Goal: Register for event/course

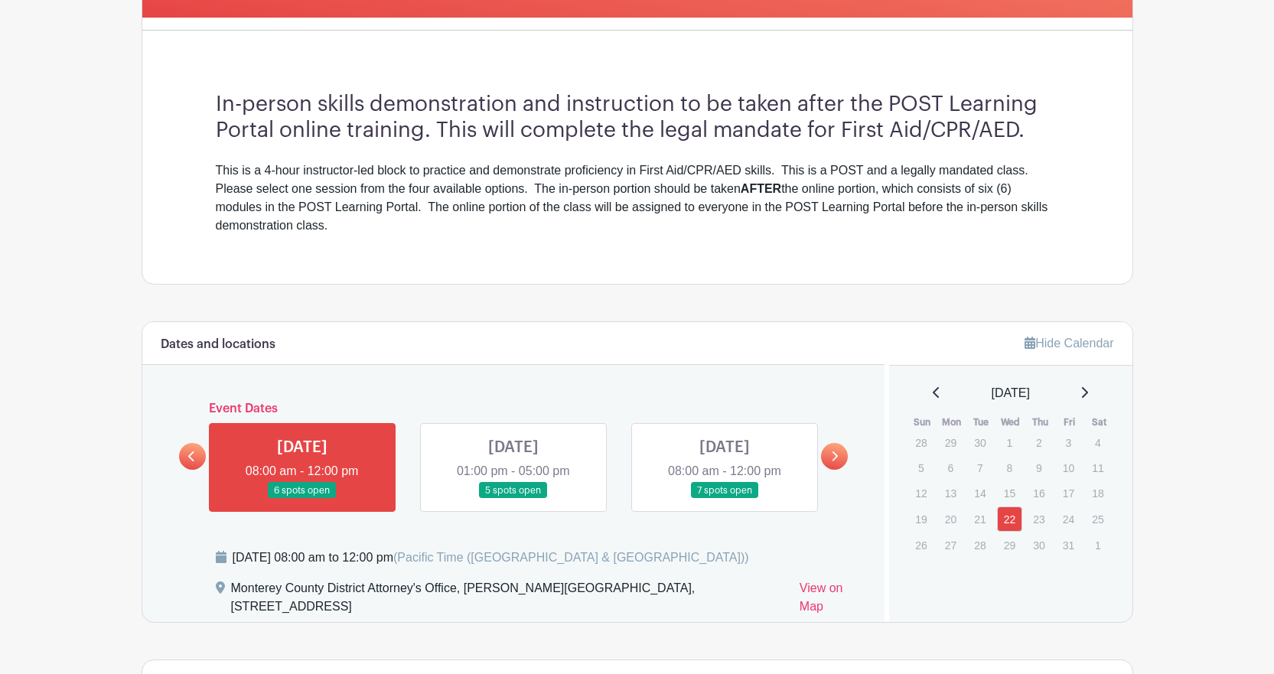
scroll to position [711, 0]
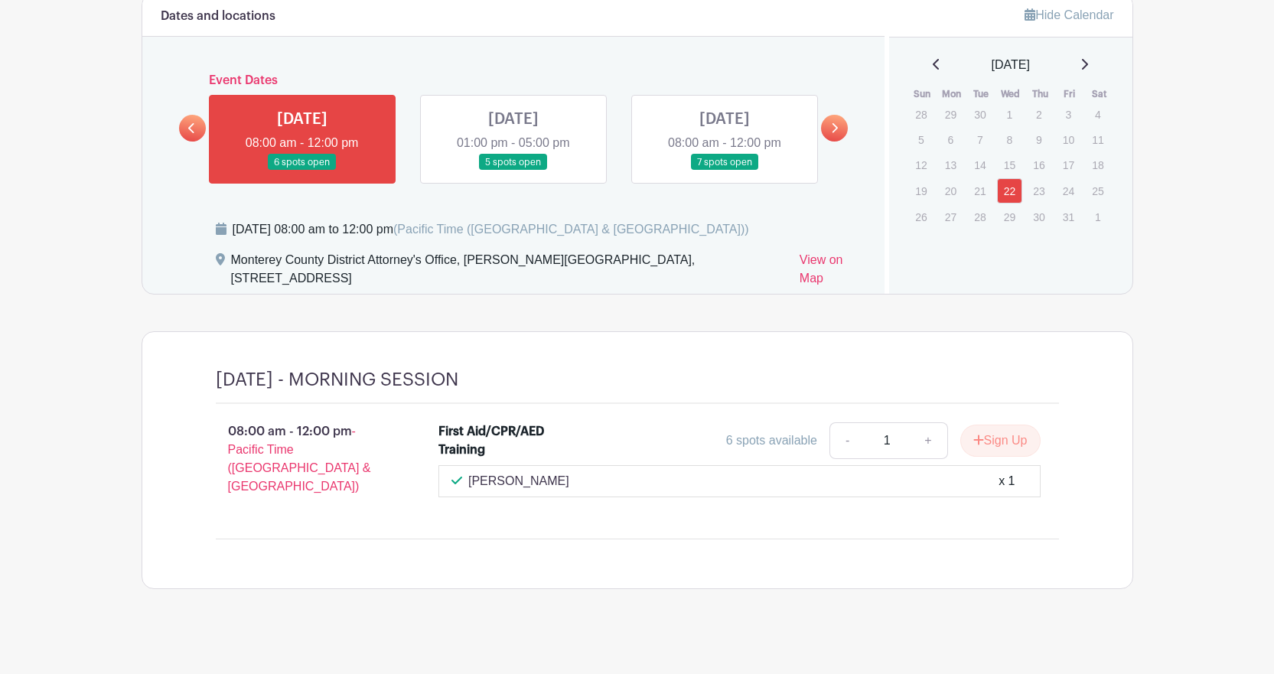
click at [832, 124] on icon at bounding box center [834, 127] width 7 height 11
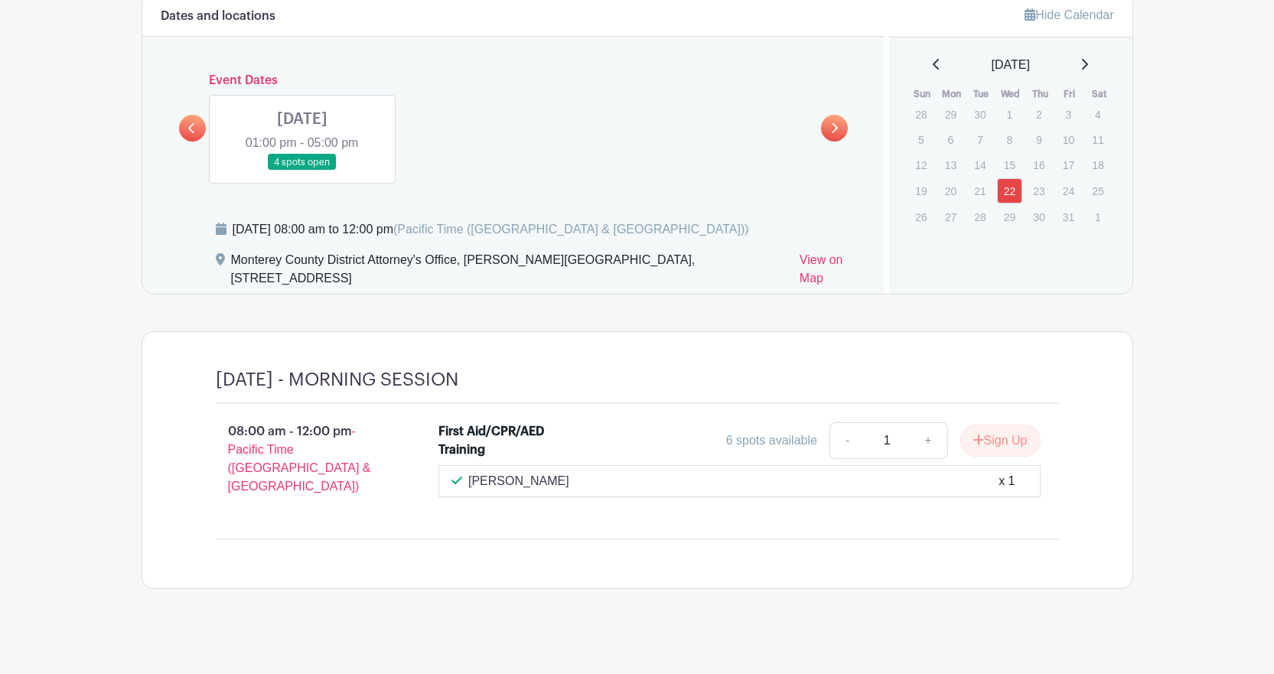
click at [302, 171] on link at bounding box center [302, 171] width 0 height 0
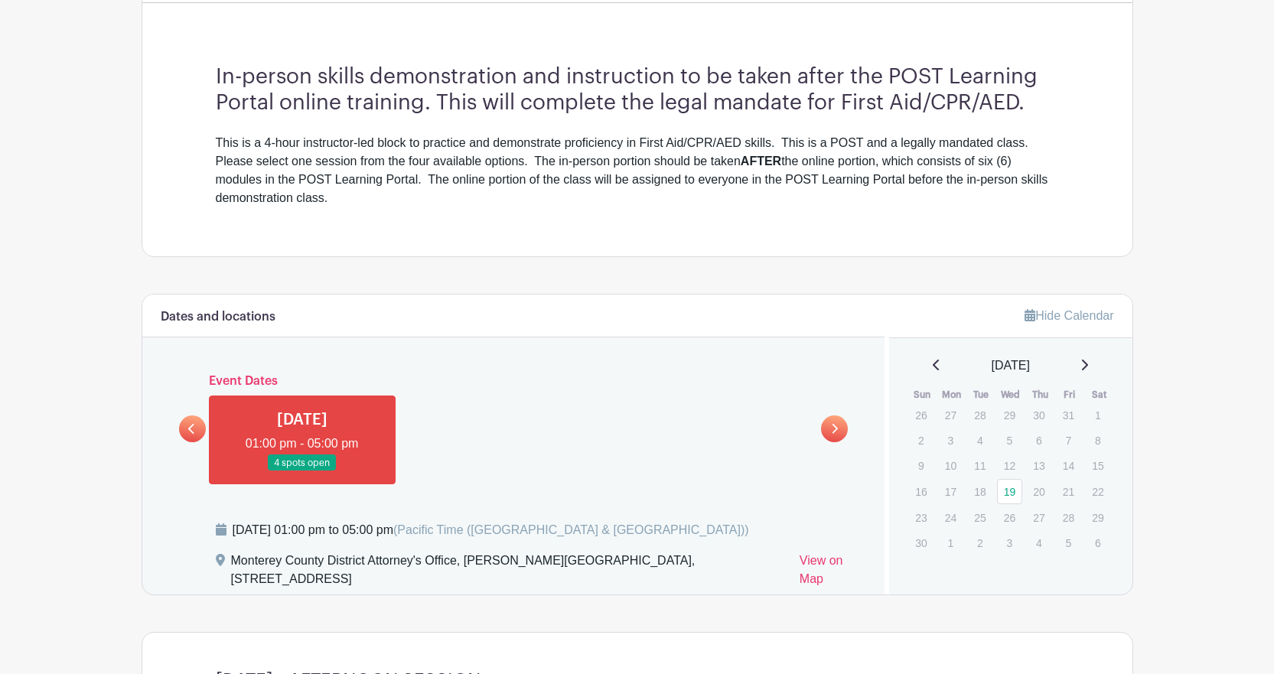
scroll to position [689, 0]
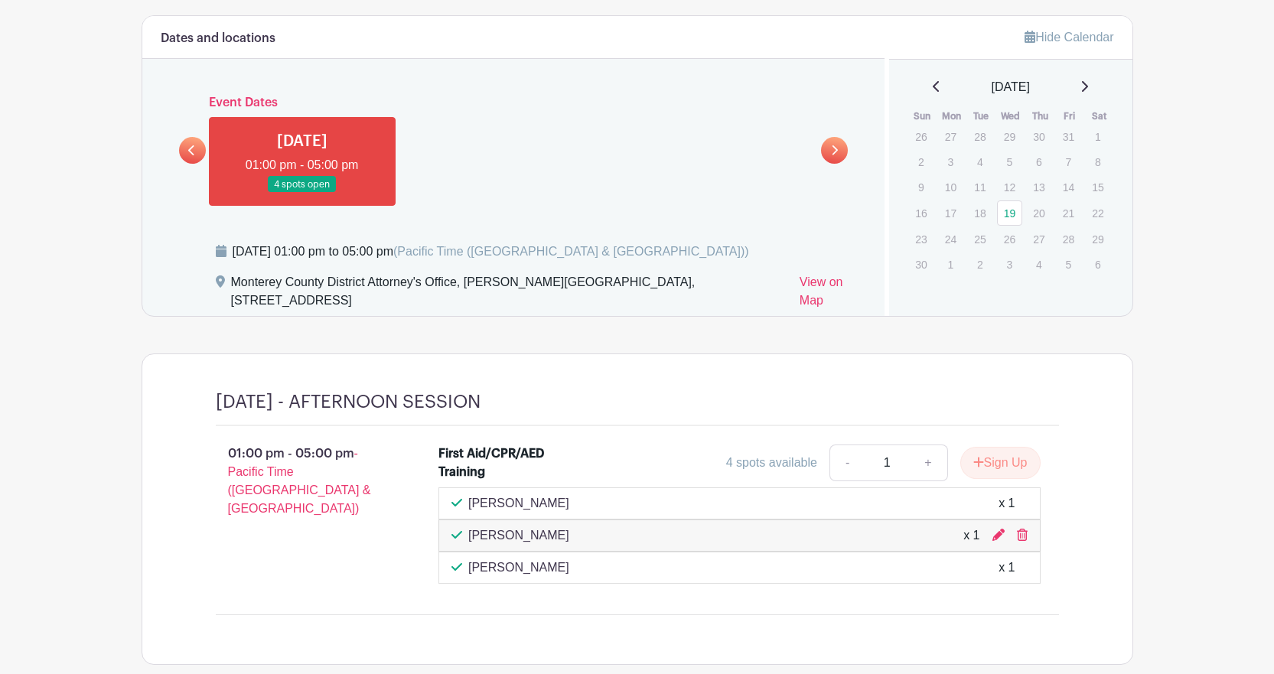
click at [192, 147] on icon at bounding box center [191, 150] width 6 height 10
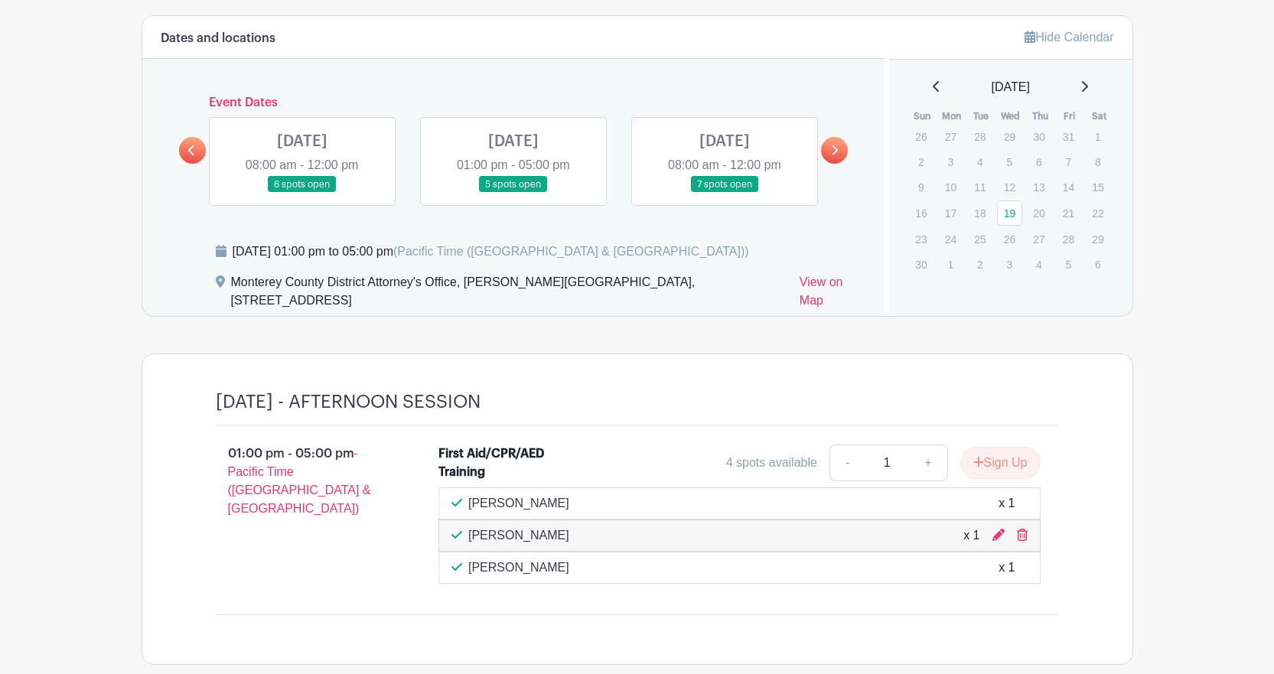
click at [725, 193] on link at bounding box center [725, 193] width 0 height 0
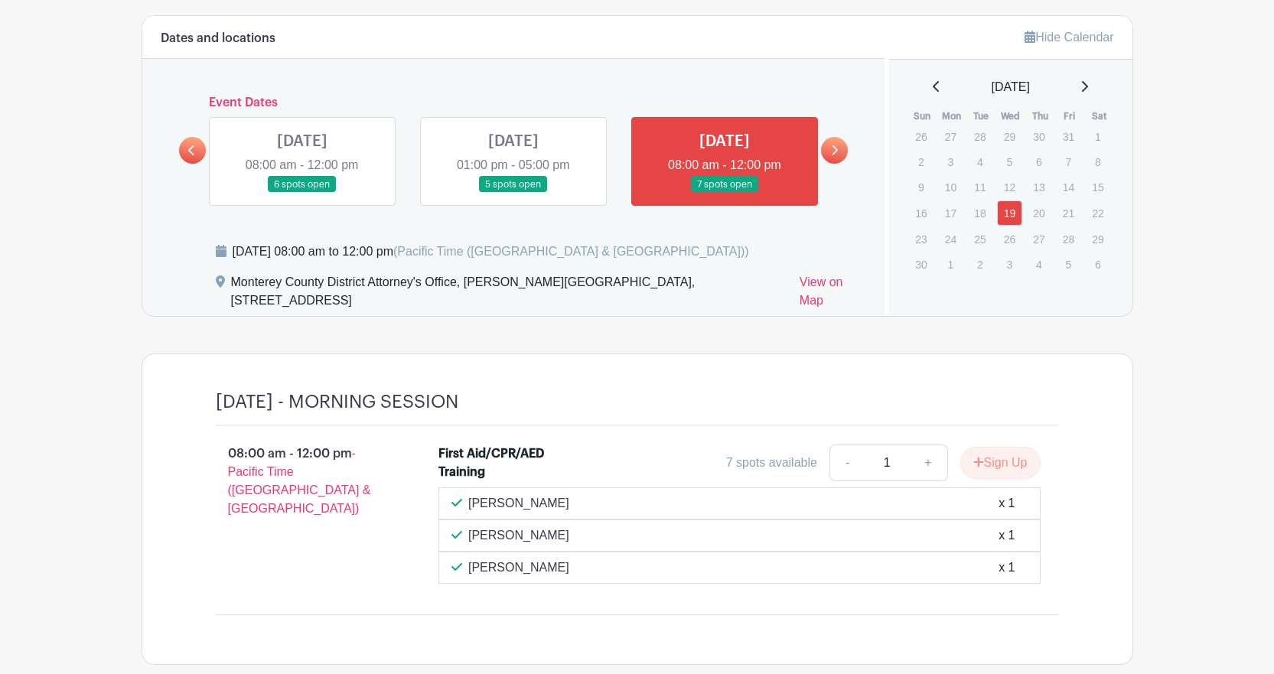
click at [514, 193] on link at bounding box center [514, 193] width 0 height 0
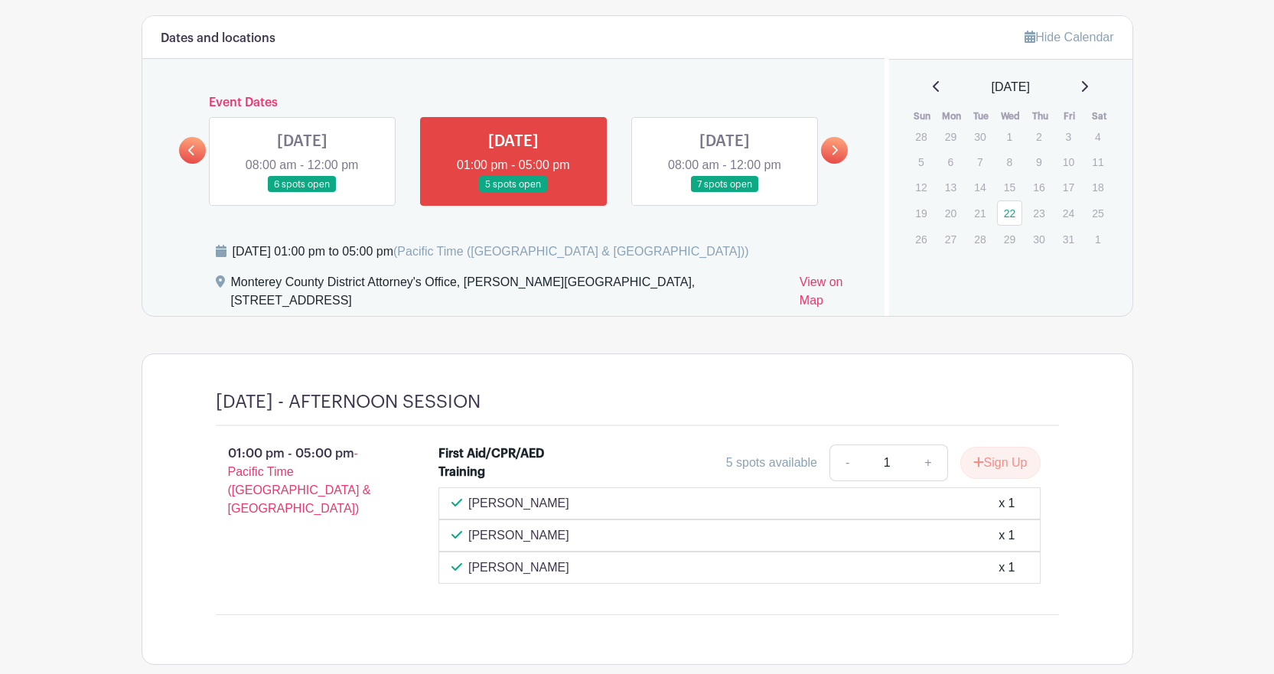
click at [302, 193] on link at bounding box center [302, 193] width 0 height 0
